Goal: Task Accomplishment & Management: Complete application form

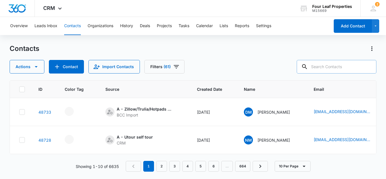
click at [324, 65] on input "text" at bounding box center [337, 67] width 80 height 14
type input "c"
type input "3865852247"
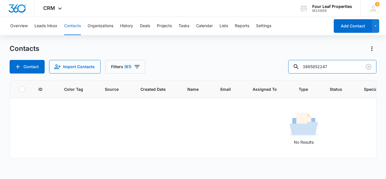
drag, startPoint x: 336, startPoint y: 67, endPoint x: 273, endPoint y: 74, distance: 63.1
click at [273, 74] on div "Contacts Contact Import Contacts Filters [PHONE_NUMBER] ID Color Tag Source Cre…" at bounding box center [193, 111] width 367 height 134
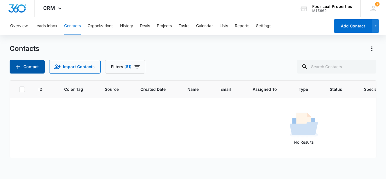
click at [25, 66] on button "Contact" at bounding box center [27, 67] width 35 height 14
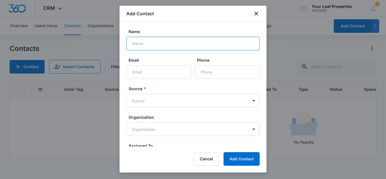
click at [147, 44] on input "Name" at bounding box center [192, 44] width 133 height 14
type input "k"
type input "[PERSON_NAME]"
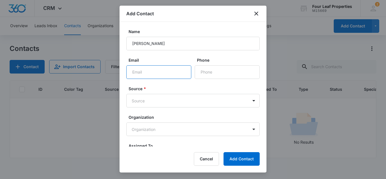
click at [137, 73] on input "Email" at bounding box center [158, 72] width 65 height 14
type input "[EMAIL_ADDRESS][DOMAIN_NAME]"
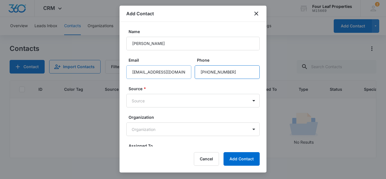
type input "[PHONE_NUMBER]"
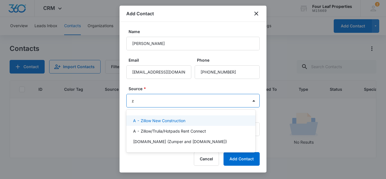
type input "zi"
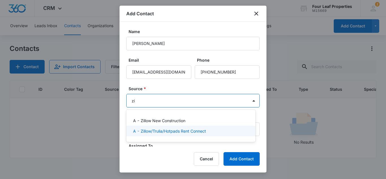
click at [153, 132] on p "A - Zillow/Trulia/Hotpads Rent Connect" at bounding box center [169, 131] width 73 height 6
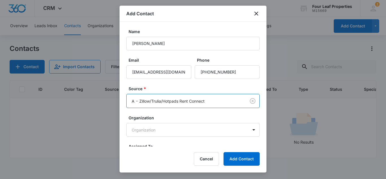
click at [171, 114] on form "Name [PERSON_NAME] Email [EMAIL_ADDRESS][DOMAIN_NAME] Phone Source * option A -…" at bounding box center [192, 107] width 133 height 156
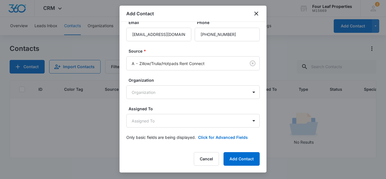
scroll to position [38, 0]
click at [162, 122] on body "CRM Apps Reputation Websites Forms CRM Email Social Shop Payments POS Content A…" at bounding box center [193, 89] width 386 height 179
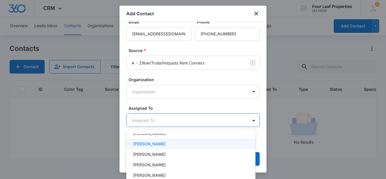
scroll to position [107, 0]
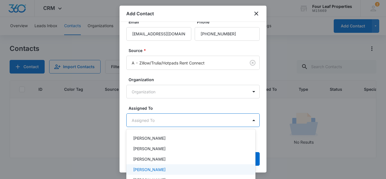
drag, startPoint x: 151, startPoint y: 168, endPoint x: 152, endPoint y: 159, distance: 8.8
click at [151, 168] on p "[PERSON_NAME]" at bounding box center [149, 170] width 33 height 6
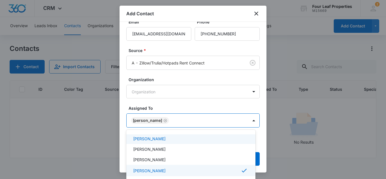
click at [173, 107] on div at bounding box center [193, 89] width 386 height 179
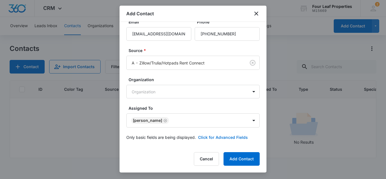
click at [209, 135] on button "Click for Advanced Fields" at bounding box center [223, 137] width 50 height 6
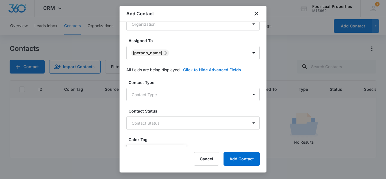
scroll to position [123, 0]
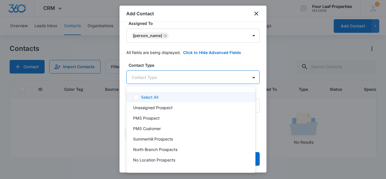
click at [158, 78] on body "CRM Apps Reputation Websites Forms CRM Email Social Shop Payments POS Content A…" at bounding box center [193, 89] width 386 height 179
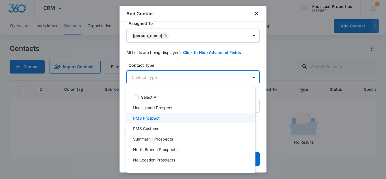
click at [148, 78] on div at bounding box center [193, 89] width 386 height 179
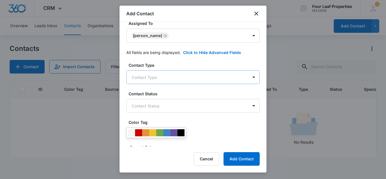
click at [146, 78] on body "CRM Apps Reputation Websites Forms CRM Email Social Shop Payments POS Content A…" at bounding box center [193, 89] width 386 height 179
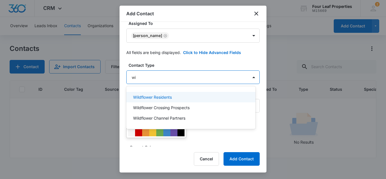
type input "wil"
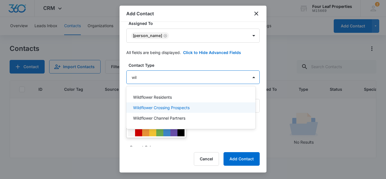
click at [152, 109] on p "Wildflower Crossing Prospects" at bounding box center [161, 108] width 57 height 6
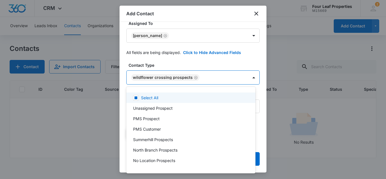
click at [214, 63] on div at bounding box center [193, 89] width 386 height 179
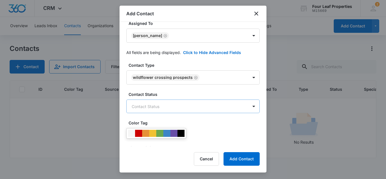
click at [157, 108] on body "CRM Apps Reputation Websites Forms CRM Email Social Shop Payments POS Content A…" at bounding box center [193, 89] width 386 height 179
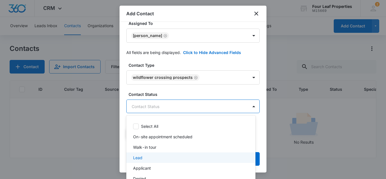
click at [142, 157] on div "Lead" at bounding box center [190, 158] width 115 height 6
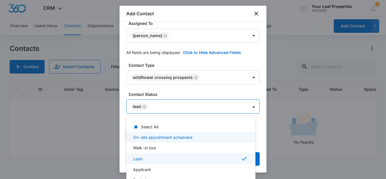
click at [180, 88] on div at bounding box center [193, 89] width 386 height 179
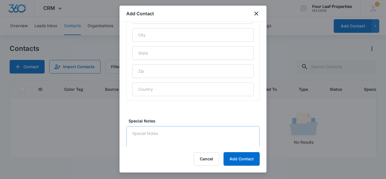
scroll to position [304, 0]
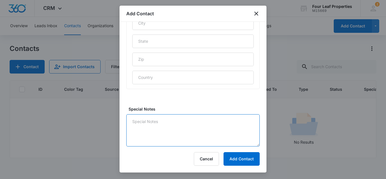
click at [147, 120] on textarea "Special Notes" at bounding box center [192, 130] width 133 height 32
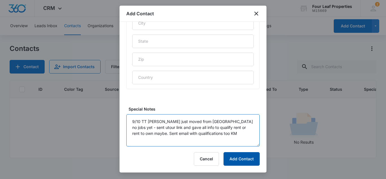
type textarea "9/10 TT [PERSON_NAME] just moved from [GEOGRAPHIC_DATA] no jobs yet - sent utou…"
click at [238, 159] on button "Add Contact" at bounding box center [242, 159] width 36 height 14
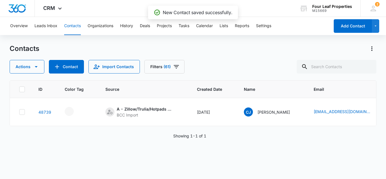
drag, startPoint x: 210, startPoint y: 159, endPoint x: 296, endPoint y: 146, distance: 86.7
click at [296, 146] on div "ID Color Tag Source Created Date Name Email Assigned To Type Status Special Not…" at bounding box center [193, 125] width 367 height 91
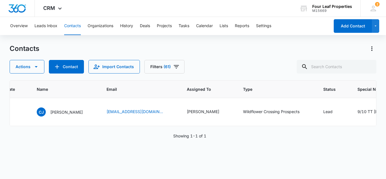
scroll to position [0, 211]
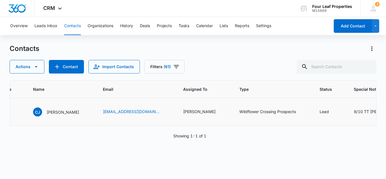
click at [358, 111] on div "9/10 TT [PERSON_NAME] just moved from [GEOGRAPHIC_DATA] no jobs yet - sent utou…" at bounding box center [382, 112] width 57 height 6
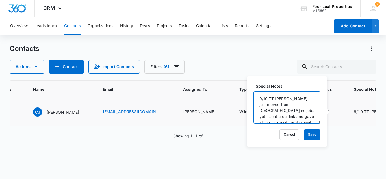
click at [275, 111] on textarea "9/10 TT [PERSON_NAME] just moved from [GEOGRAPHIC_DATA] no jobs yet - sent utou…" at bounding box center [287, 107] width 67 height 32
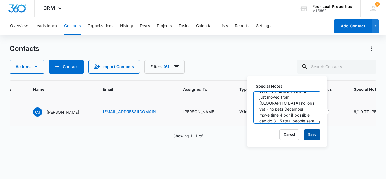
type textarea "9/10 TT [PERSON_NAME] just moved from [GEOGRAPHIC_DATA] no jobs yet - no pets D…"
click at [313, 133] on button "Save" at bounding box center [312, 134] width 17 height 11
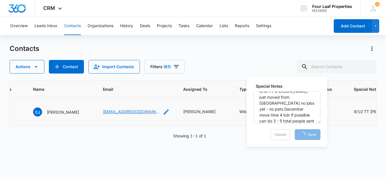
click at [118, 111] on link "[EMAIL_ADDRESS][DOMAIN_NAME]" at bounding box center [131, 112] width 57 height 6
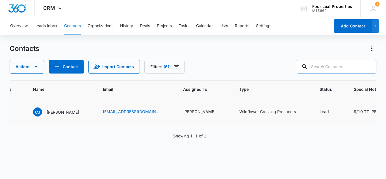
click at [332, 68] on input "text" at bounding box center [337, 67] width 80 height 14
type input "mald"
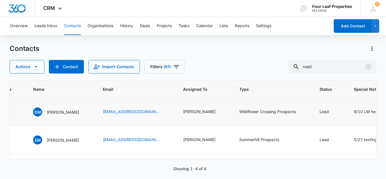
click at [159, 120] on td "[EMAIL_ADDRESS][DOMAIN_NAME]" at bounding box center [136, 112] width 80 height 28
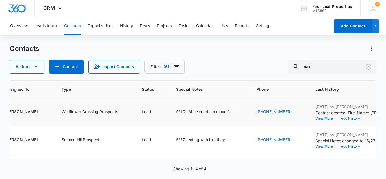
scroll to position [0, 392]
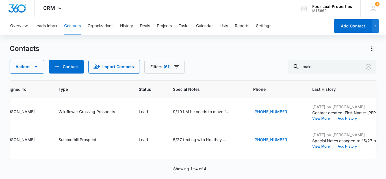
click at [191, 155] on div "ID Color Tag Source Created Date Name Email Assigned To Type Status Special Not…" at bounding box center [193, 119] width 367 height 79
click at [205, 124] on td "9/10 LM he needs to move for job asap LM" at bounding box center [206, 112] width 80 height 28
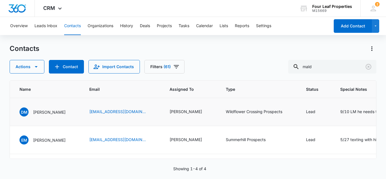
scroll to position [0, 222]
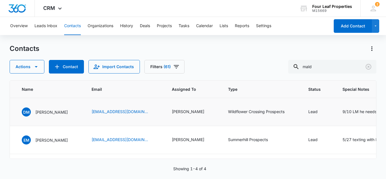
click at [206, 124] on td "[PERSON_NAME]" at bounding box center [193, 112] width 56 height 28
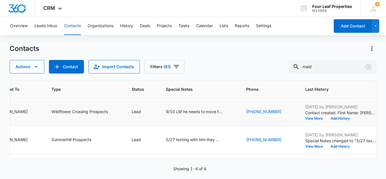
scroll to position [0, 403]
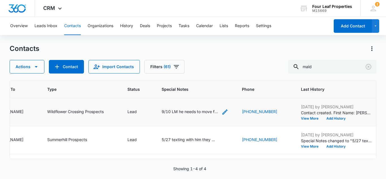
click at [229, 112] on icon "Special Notes - 9/10 LM he needs to move for job asap LM - Select to Edit Field" at bounding box center [225, 112] width 7 height 7
click at [203, 117] on td "9/10 LM he needs to move for job asap LM Cancel Save" at bounding box center [195, 112] width 80 height 28
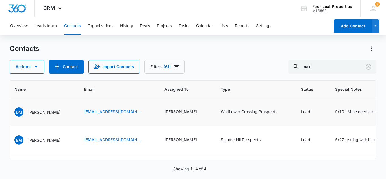
scroll to position [0, 200]
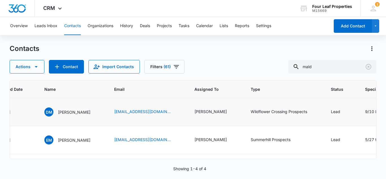
click at [221, 123] on td "[PERSON_NAME]" at bounding box center [216, 112] width 56 height 28
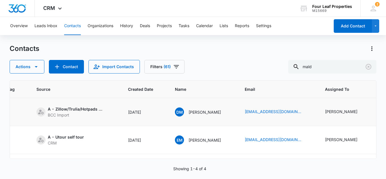
scroll to position [0, 53]
